Goal: Task Accomplishment & Management: Use online tool/utility

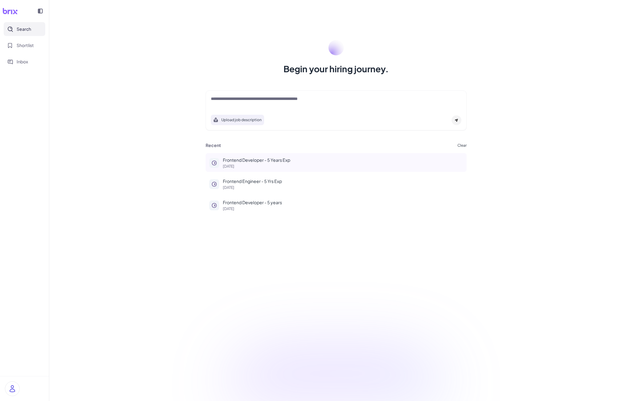
click at [234, 159] on p "Frontend Developer - 5 Years Exp" at bounding box center [343, 160] width 240 height 6
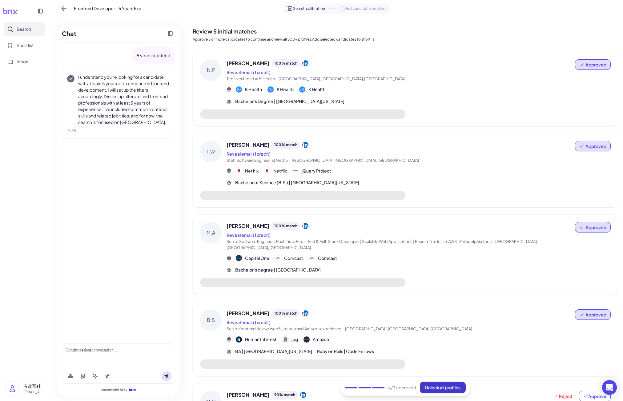
click at [435, 386] on span "Unlock all profiles" at bounding box center [442, 388] width 35 height 6
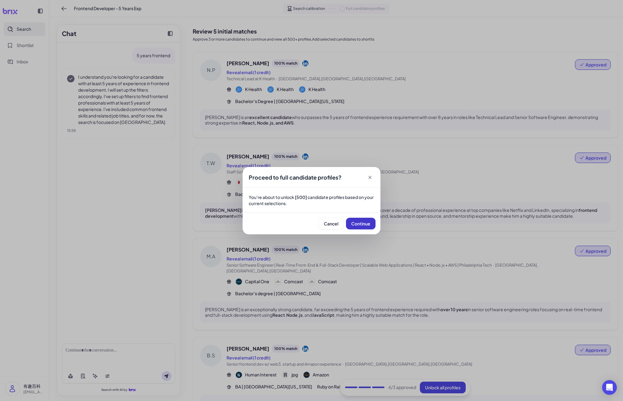
click at [359, 223] on span "Continue" at bounding box center [360, 224] width 19 height 6
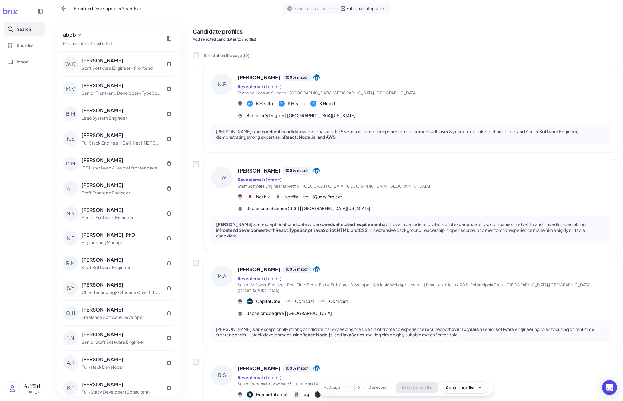
click at [310, 7] on span "Search calibration" at bounding box center [310, 9] width 32 height 6
click at [66, 10] on icon at bounding box center [64, 9] width 6 height 6
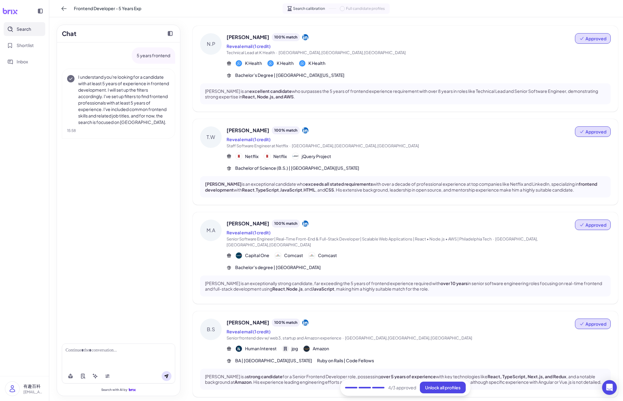
scroll to position [92, 0]
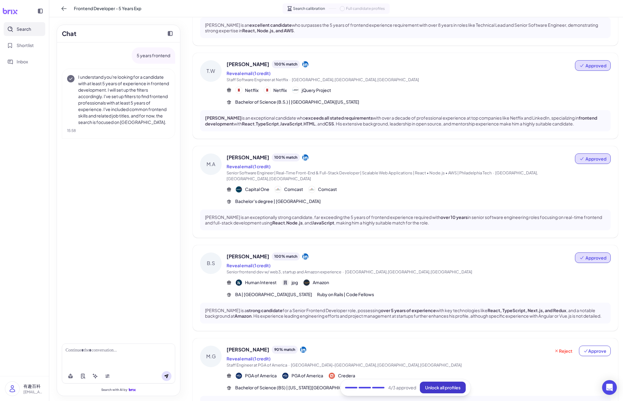
click at [435, 387] on span "Unlock all profiles" at bounding box center [442, 388] width 35 height 6
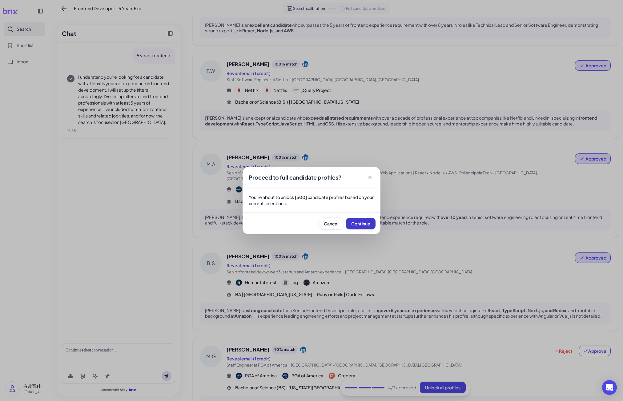
click at [356, 221] on span "Continue" at bounding box center [360, 224] width 19 height 6
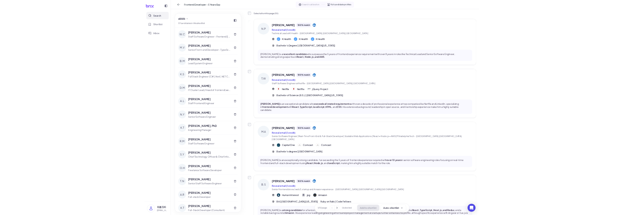
scroll to position [185, 0]
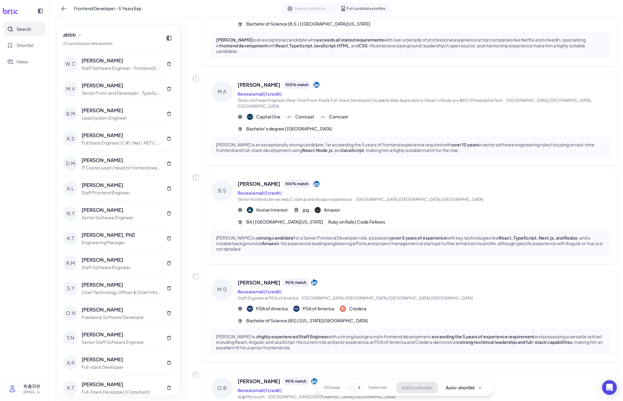
click at [466, 13] on div "Frontend Developer - 5 Years Exp Search calibration Full candidate profiles" at bounding box center [335, 8] width 573 height 17
click at [192, 167] on div "Candidate profiles Add selected candidates to shortlist Select all on this page…" at bounding box center [405, 357] width 435 height 1048
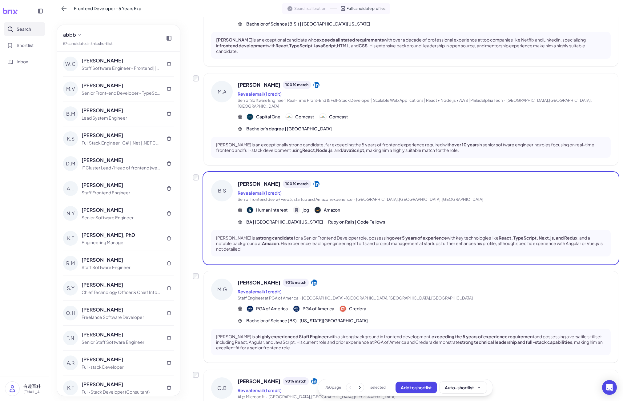
click at [12, 316] on nav "Search Shortlist Inbox" at bounding box center [24, 199] width 49 height 354
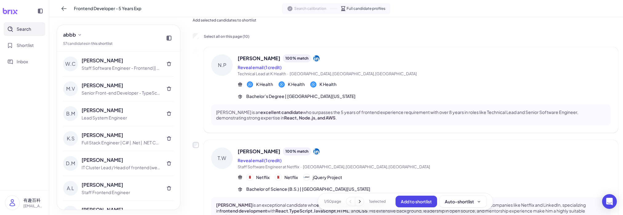
scroll to position [0, 0]
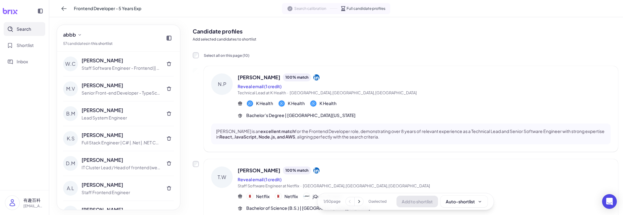
click at [30, 171] on nav "Search Shortlist Inbox" at bounding box center [24, 106] width 49 height 168
click at [307, 12] on div "Search calibration Full candidate profiles" at bounding box center [336, 8] width 108 height 11
click at [62, 10] on icon at bounding box center [64, 9] width 6 height 6
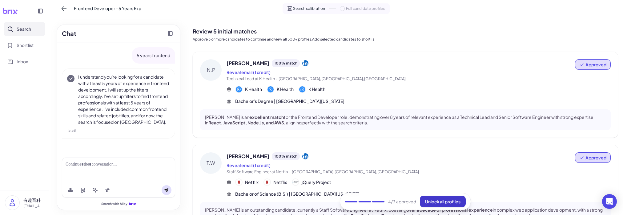
click at [430, 200] on span "Unlock all profiles" at bounding box center [442, 202] width 35 height 6
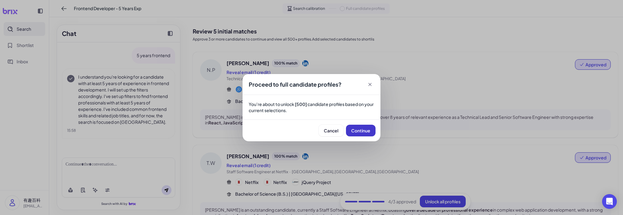
click at [361, 126] on button "Continue" at bounding box center [361, 131] width 30 height 12
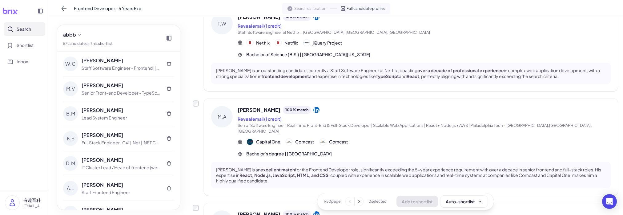
scroll to position [308, 0]
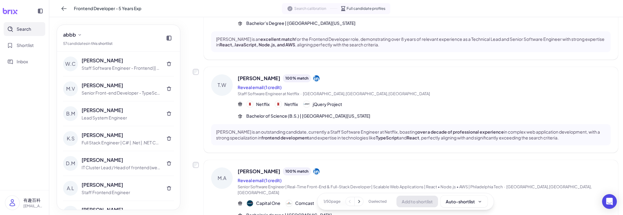
scroll to position [0, 0]
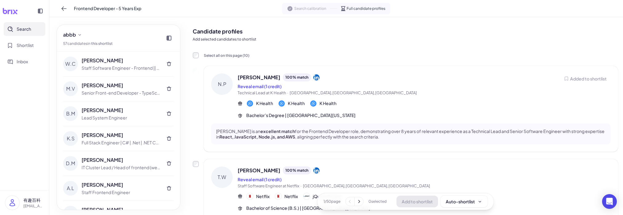
click at [198, 96] on div "N.P Nathan Pointer 100 % match Reveal email (1 credit) Technical Lead at K Heal…" at bounding box center [405, 109] width 425 height 86
click at [186, 129] on div "abbb 57 candidate s in this shortlist W.C William Chan Staff Software Engineer …" at bounding box center [118, 116] width 138 height 198
click at [193, 150] on div "N.P Nathan Pointer 100 % match Reveal email (1 credit) Technical Lead at K Heal…" at bounding box center [405, 109] width 425 height 86
click at [196, 133] on div "N.P Nathan Pointer 100 % match Reveal email (1 credit) Technical Lead at K Heal…" at bounding box center [405, 109] width 425 height 86
click at [196, 134] on div "N.P Nathan Pointer 100 % match Reveal email (1 credit) Technical Lead at K Heal…" at bounding box center [405, 109] width 425 height 86
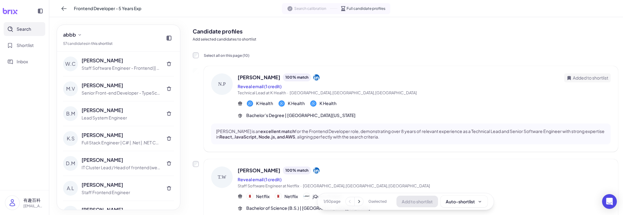
click at [296, 28] on h2 "Candidate profiles" at bounding box center [405, 31] width 425 height 8
